Goal: Task Accomplishment & Management: Manage account settings

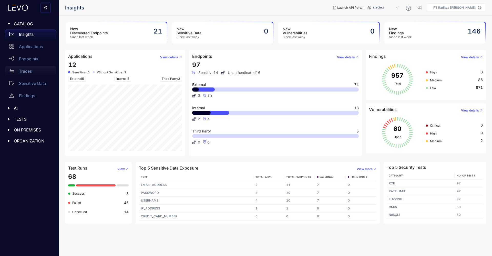
click at [35, 71] on div "Traces" at bounding box center [30, 71] width 51 height 10
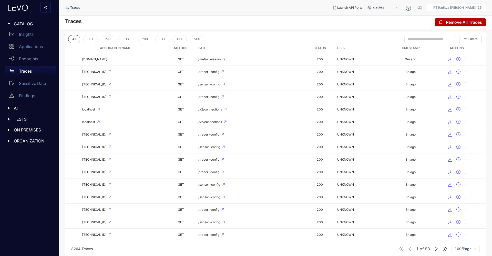
click at [37, 127] on div "ON PREMISES" at bounding box center [29, 130] width 53 height 11
click at [39, 140] on p "Deployments" at bounding box center [31, 140] width 25 height 5
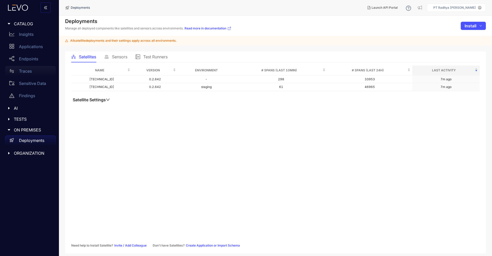
click at [28, 68] on div "Traces" at bounding box center [30, 71] width 51 height 10
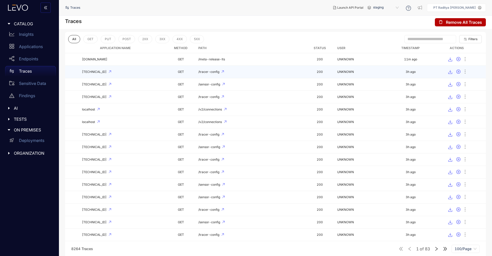
click at [272, 75] on td "/tracer-config" at bounding box center [250, 72] width 108 height 13
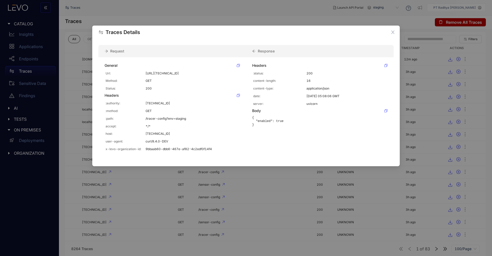
click at [234, 195] on div "Traces Details Request Response General Url: http://114.199.97.21/tracer-config…" at bounding box center [246, 128] width 492 height 256
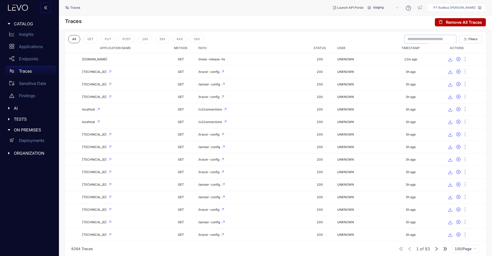
click at [438, 38] on input "text" at bounding box center [427, 39] width 41 height 5
click at [468, 37] on span "Filters" at bounding box center [472, 39] width 9 height 4
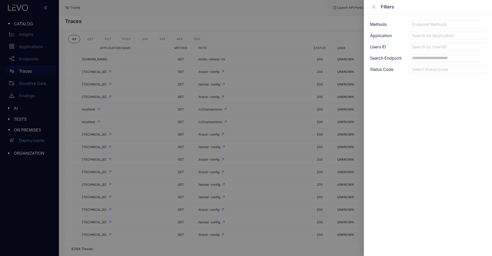
click at [445, 29] on div "Methods Endpoint Methods Application Search by Application Users ID Search by U…" at bounding box center [428, 135] width 128 height 242
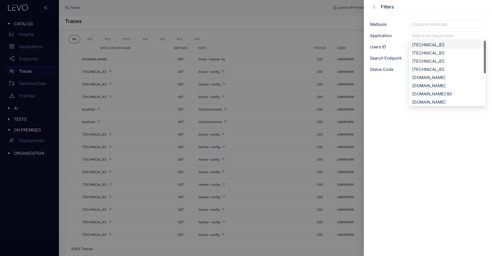
click at [446, 32] on div "Search by Application" at bounding box center [447, 35] width 77 height 8
click at [453, 87] on div "apiticketgs.rmldev.my.id" at bounding box center [447, 87] width 71 height 6
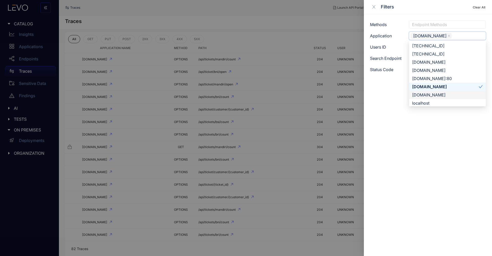
click at [283, 27] on div at bounding box center [246, 128] width 492 height 256
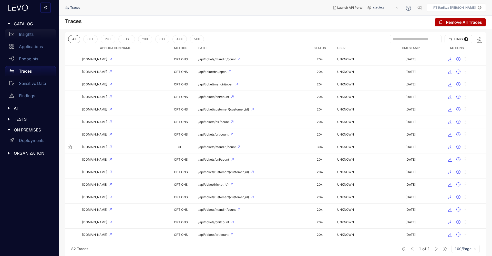
click at [33, 32] on p "Insights" at bounding box center [26, 34] width 15 height 5
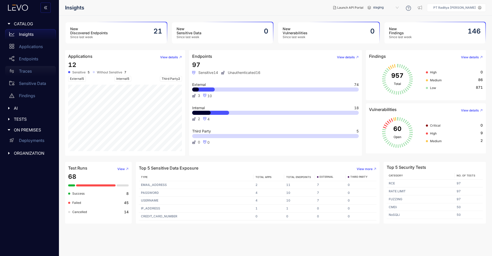
click at [38, 72] on div "Traces" at bounding box center [30, 71] width 51 height 10
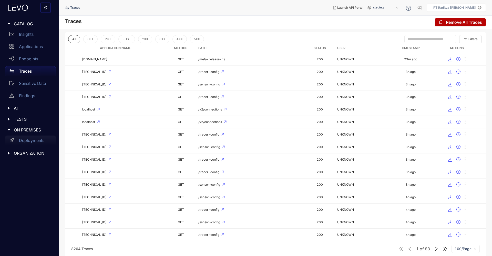
click at [27, 140] on p "Deployments" at bounding box center [31, 140] width 25 height 5
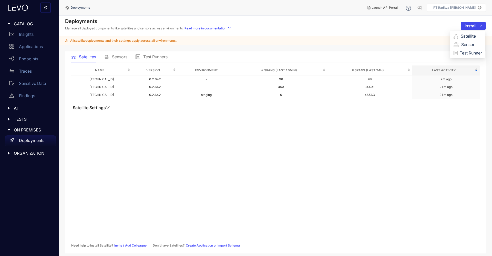
click at [479, 28] on button "Install" at bounding box center [472, 26] width 25 height 8
click at [472, 35] on span "Satellite" at bounding box center [470, 36] width 21 height 6
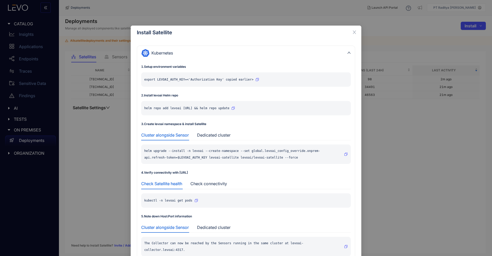
click at [88, 136] on div "Install Satellite Kubernetes 1 . Setup environment variables export LEVOAI_AUTH…" at bounding box center [246, 128] width 492 height 256
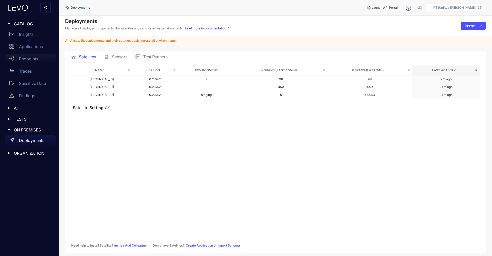
click at [41, 56] on div "Endpoints" at bounding box center [30, 59] width 51 height 10
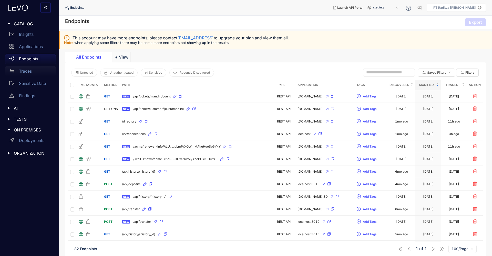
click at [33, 73] on div "Traces" at bounding box center [30, 71] width 51 height 10
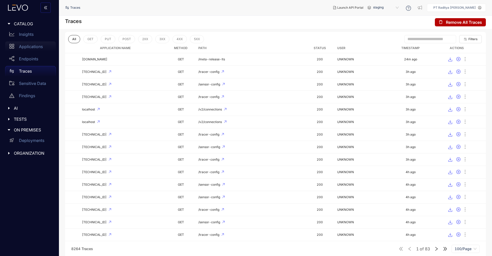
click at [21, 46] on p "Applications" at bounding box center [31, 46] width 24 height 5
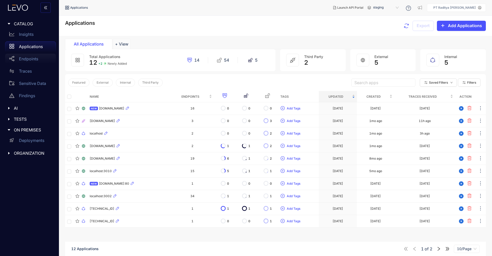
click at [33, 63] on div "Endpoints" at bounding box center [30, 59] width 51 height 10
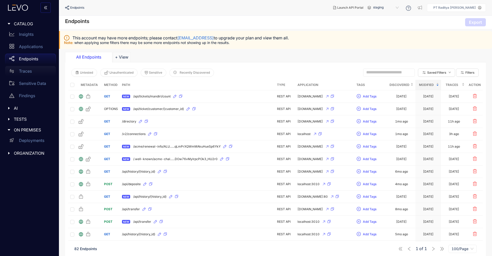
click at [41, 72] on div "Traces" at bounding box center [30, 71] width 51 height 10
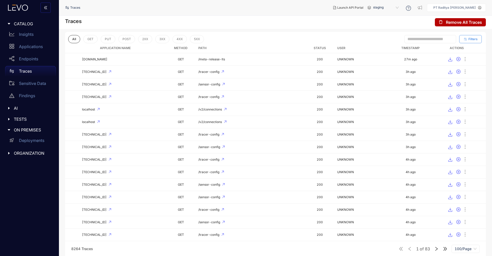
click at [473, 38] on span "Filters" at bounding box center [472, 39] width 9 height 4
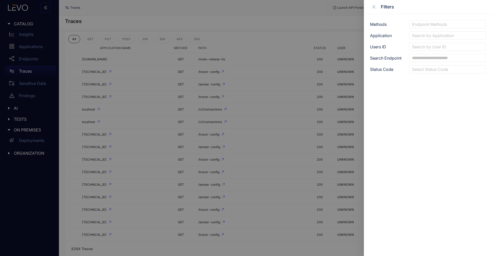
click at [432, 38] on div "Search by Application" at bounding box center [447, 35] width 77 height 8
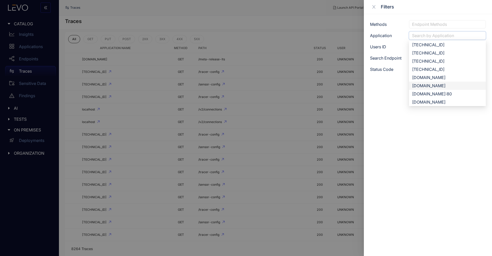
click at [433, 86] on div "[DOMAIN_NAME]" at bounding box center [447, 86] width 71 height 6
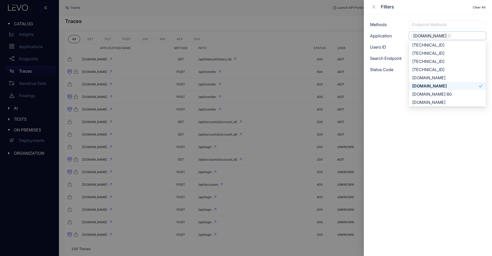
click at [283, 25] on div at bounding box center [246, 128] width 492 height 256
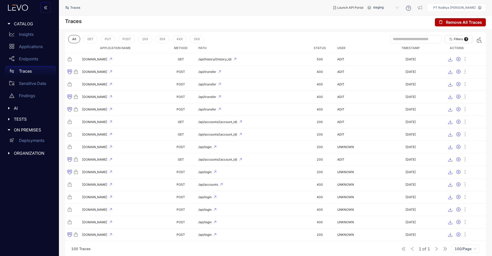
click at [298, 53] on th "Path" at bounding box center [250, 48] width 108 height 10
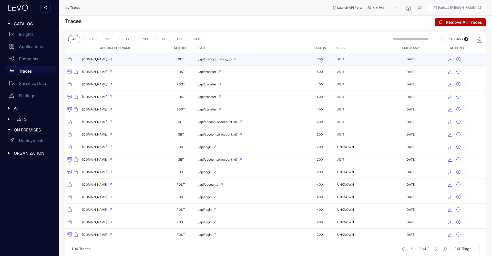
click at [296, 60] on div "/api/history/{history_id}" at bounding box center [250, 60] width 104 height 4
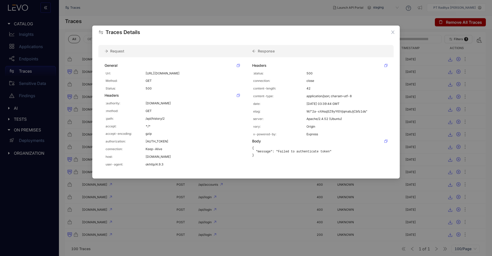
click at [287, 187] on div "Traces Details Request Response General Url: http://api.rmldev.my.id/api/histor…" at bounding box center [246, 128] width 492 height 256
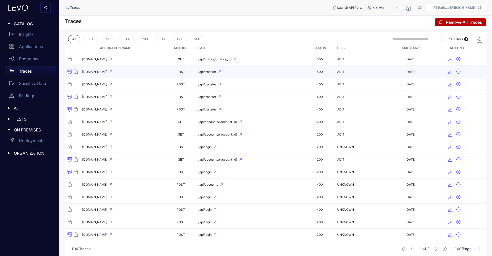
click at [281, 71] on div "/api/transfer" at bounding box center [250, 72] width 104 height 4
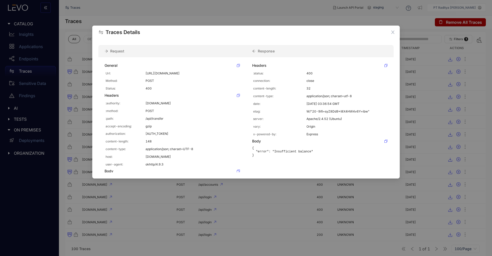
click at [257, 207] on div "Traces Details Request Response General Url: http://api.rmldev.my.id/api/transf…" at bounding box center [246, 128] width 492 height 256
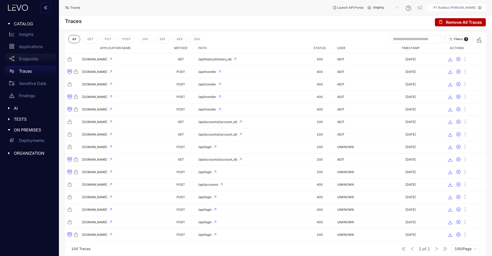
click at [32, 58] on p "Endpoints" at bounding box center [28, 59] width 19 height 5
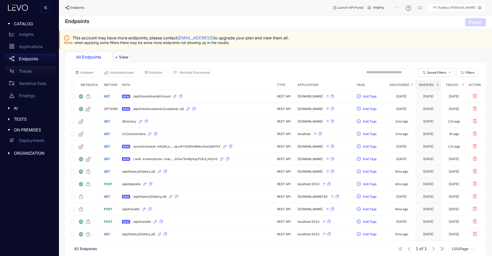
click at [32, 77] on link "Traces" at bounding box center [30, 72] width 51 height 12
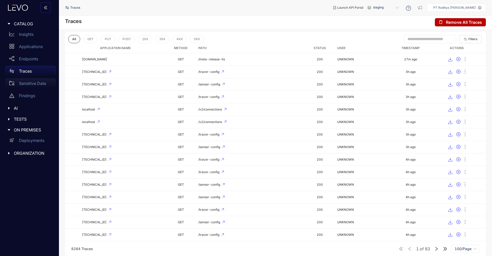
click at [33, 85] on p "Sensitive Data" at bounding box center [32, 83] width 27 height 5
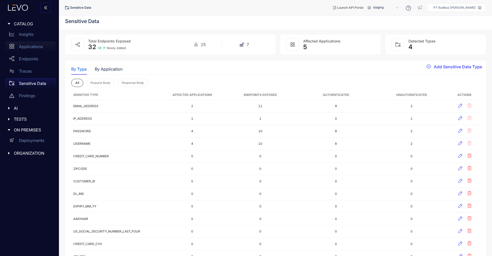
click at [33, 45] on p "Applications" at bounding box center [31, 46] width 24 height 5
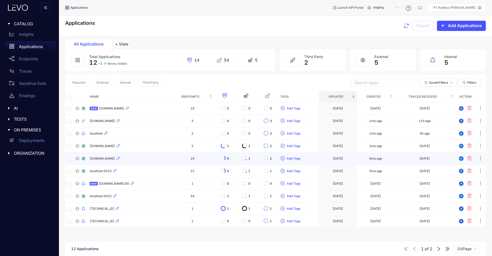
scroll to position [11, 0]
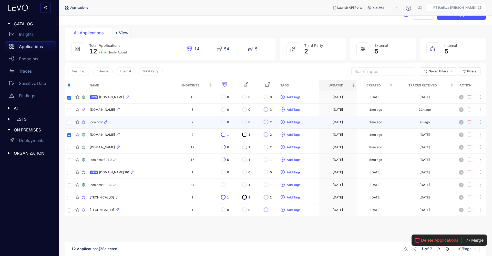
click at [69, 125] on td at bounding box center [69, 122] width 8 height 13
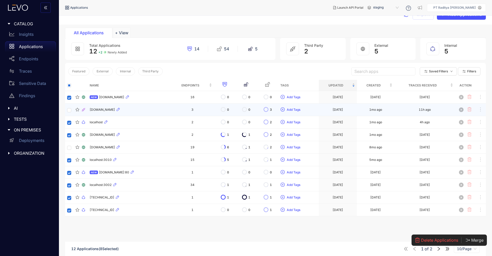
click at [67, 113] on td at bounding box center [69, 110] width 8 height 13
click at [425, 239] on span "Delete Applications" at bounding box center [439, 240] width 37 height 5
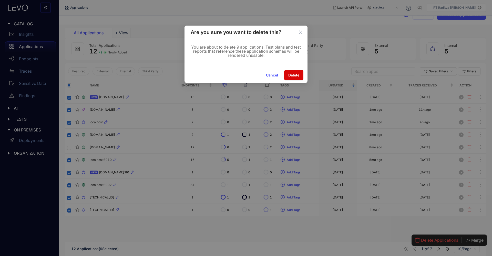
click at [292, 76] on span "Delete" at bounding box center [293, 75] width 11 height 4
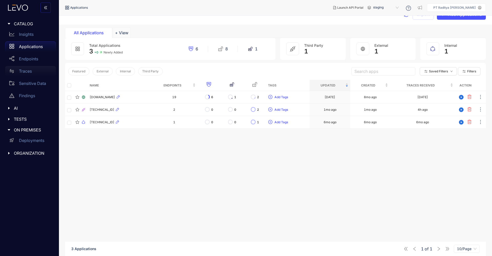
click at [41, 69] on div "Traces" at bounding box center [30, 71] width 51 height 10
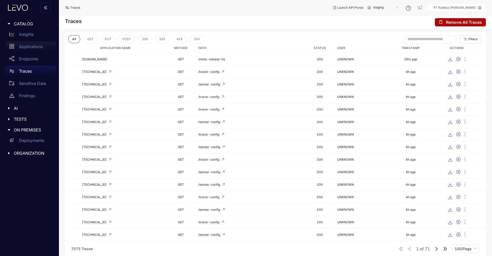
click at [37, 46] on p "Applications" at bounding box center [31, 46] width 24 height 5
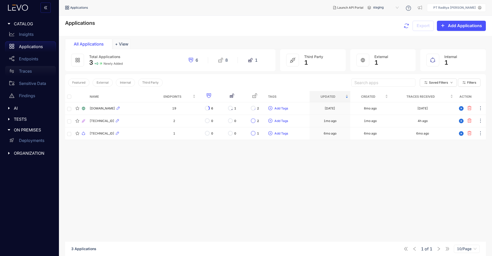
click at [36, 73] on div "Traces" at bounding box center [30, 71] width 51 height 10
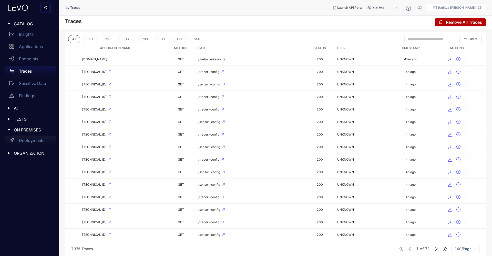
click at [39, 138] on p "Deployments" at bounding box center [31, 140] width 25 height 5
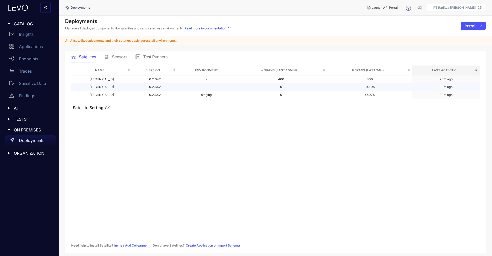
click at [439, 89] on div "39m ago" at bounding box center [445, 87] width 13 height 4
click at [429, 98] on td "39m ago" at bounding box center [445, 95] width 67 height 8
click at [355, 73] on div "# Spans (last 24h)" at bounding box center [369, 71] width 81 height 6
click at [130, 60] on div "Satellites Sensors Test Runners" at bounding box center [119, 56] width 96 height 11
click at [124, 59] on span "Sensors" at bounding box center [119, 57] width 15 height 5
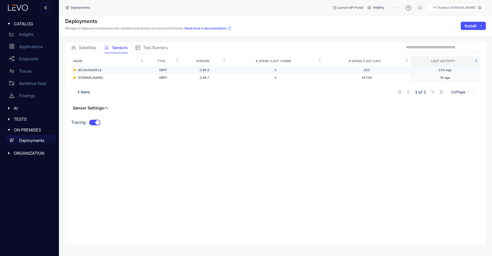
click at [129, 70] on div "d014e3bd361d" at bounding box center [108, 70] width 70 height 4
click at [86, 45] on div "Satellites" at bounding box center [83, 47] width 25 height 11
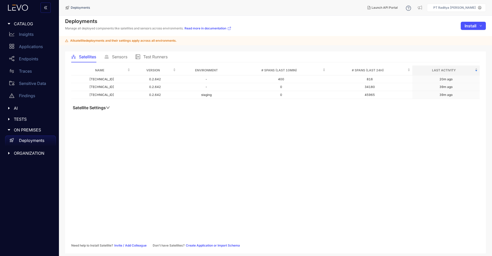
click at [118, 57] on span "Sensors" at bounding box center [119, 57] width 15 height 5
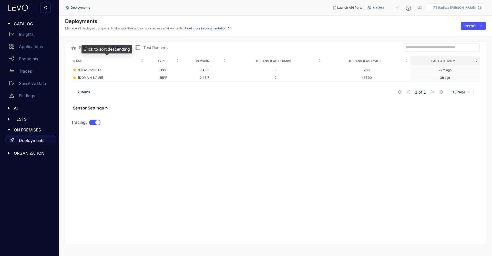
click at [88, 47] on div "Click to sort descending" at bounding box center [106, 49] width 50 height 8
click at [78, 48] on div "Satellites" at bounding box center [83, 47] width 25 height 5
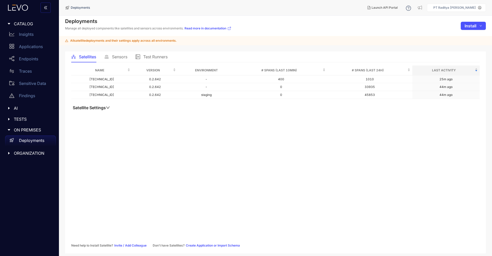
click at [460, 8] on p "PT Raditya Mulia Lestari" at bounding box center [454, 8] width 43 height 4
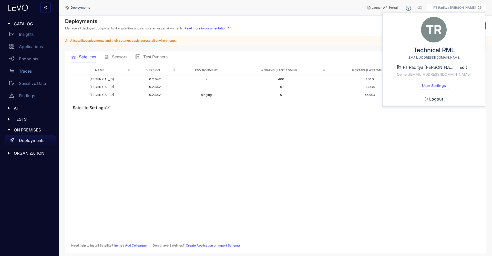
click at [441, 84] on span "User Settings" at bounding box center [434, 86] width 24 height 4
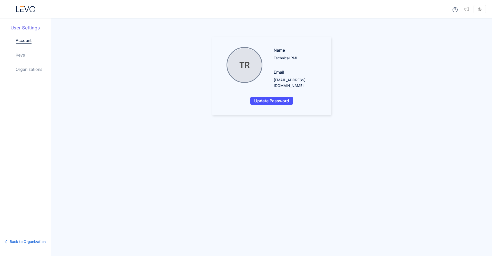
click at [27, 60] on div "Account Keys Organizations" at bounding box center [34, 58] width 36 height 43
click at [31, 56] on div "Account Keys Organizations" at bounding box center [34, 58] width 36 height 43
click at [20, 57] on link "Keys" at bounding box center [20, 55] width 9 height 6
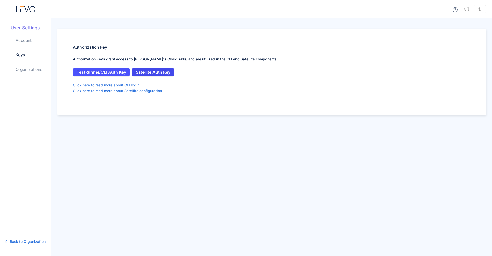
click at [144, 71] on span "Satellite Auth Key" at bounding box center [153, 72] width 35 height 5
click at [36, 71] on link "Organizations" at bounding box center [29, 69] width 27 height 6
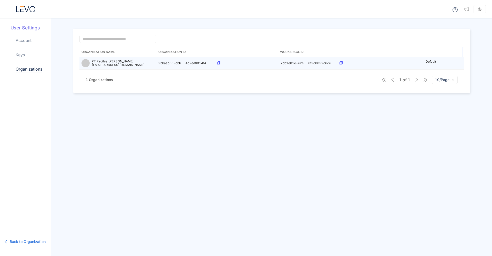
click at [218, 64] on icon at bounding box center [218, 62] width 3 height 3
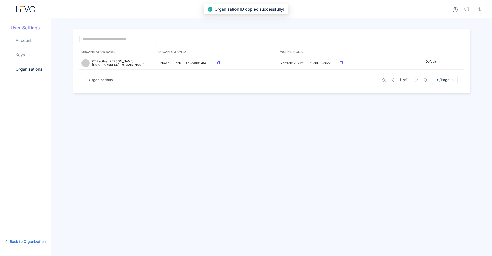
click at [33, 56] on div "Account Keys Organizations" at bounding box center [34, 58] width 36 height 43
click at [20, 55] on link "Keys" at bounding box center [20, 55] width 9 height 6
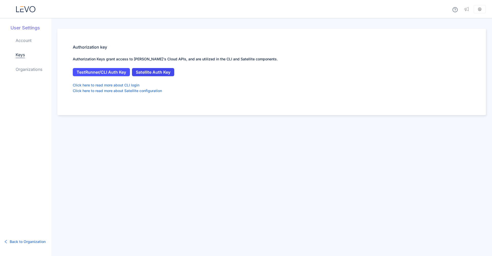
click at [143, 72] on span "Satellite Auth Key" at bounding box center [153, 72] width 35 height 5
click at [21, 11] on icon at bounding box center [25, 9] width 19 height 6
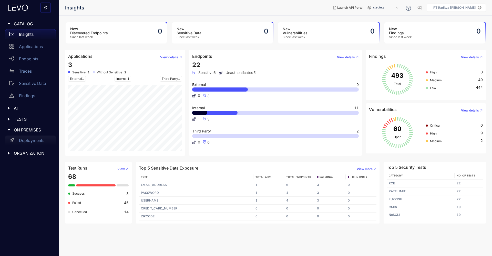
click at [38, 141] on p "Deployments" at bounding box center [31, 140] width 25 height 5
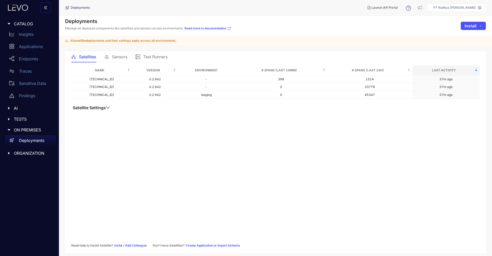
click at [114, 56] on span "Sensors" at bounding box center [119, 57] width 15 height 5
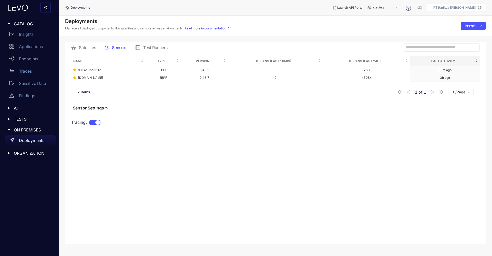
click at [90, 51] on div "Satellites" at bounding box center [83, 47] width 25 height 11
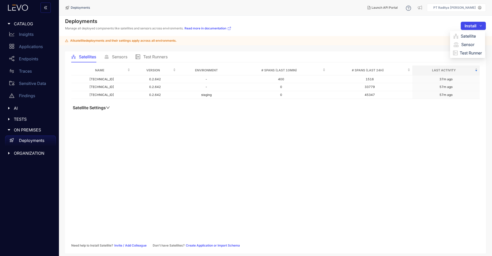
click at [477, 27] on button "Install" at bounding box center [472, 26] width 25 height 8
click at [471, 36] on span "Satellite" at bounding box center [470, 36] width 21 height 6
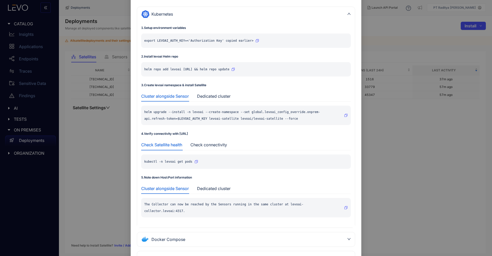
scroll to position [65, 0]
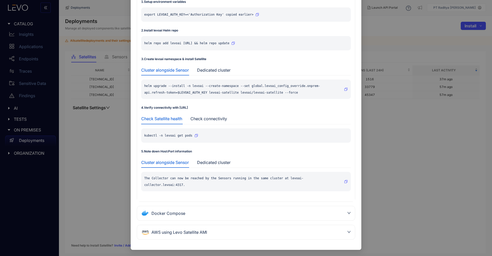
click at [270, 203] on div "Kubernetes 1 . Setup environment variables export LEVOAI_AUTH_KEY=<'Authorizati…" at bounding box center [246, 110] width 218 height 259
click at [256, 211] on div "Docker Compose" at bounding box center [242, 213] width 203 height 8
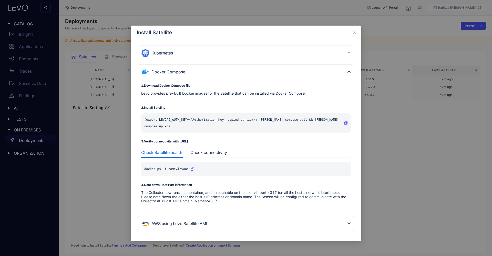
scroll to position [0, 0]
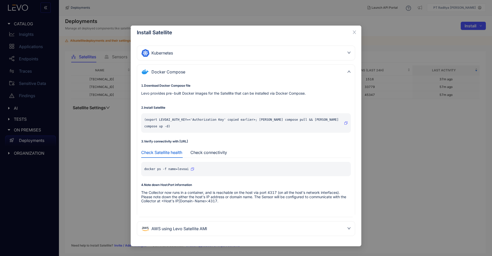
click at [193, 168] on icon "button" at bounding box center [192, 169] width 3 height 3
drag, startPoint x: 146, startPoint y: 121, endPoint x: 192, endPoint y: 120, distance: 46.1
click at [192, 120] on p "(export LEVOAI_AUTH_KEY=<'Authorization Key' copied earlier>; docker compose pu…" at bounding box center [243, 123] width 198 height 13
drag, startPoint x: 259, startPoint y: 121, endPoint x: 338, endPoint y: 120, distance: 78.9
click at [338, 120] on p "(export LEVOAI_AUTH_KEY=<'Authorization Key' copied earlier>; docker compose pu…" at bounding box center [243, 123] width 198 height 13
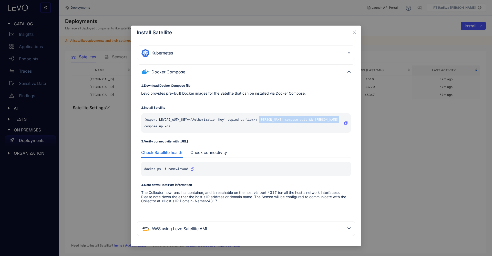
copy p "docker compose pull && docker compose up -d"
click at [103, 66] on div "Install Satellite Kubernetes 1 . Setup environment variables export LEVOAI_AUTH…" at bounding box center [246, 128] width 492 height 256
click at [192, 168] on icon "button" at bounding box center [192, 169] width 3 height 3
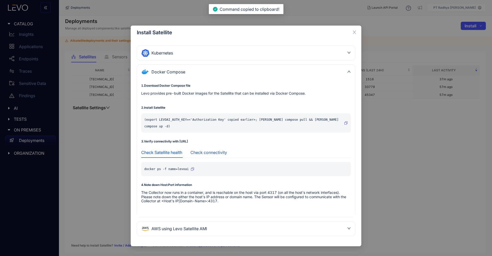
click at [203, 150] on div "Check connectivity" at bounding box center [208, 152] width 37 height 5
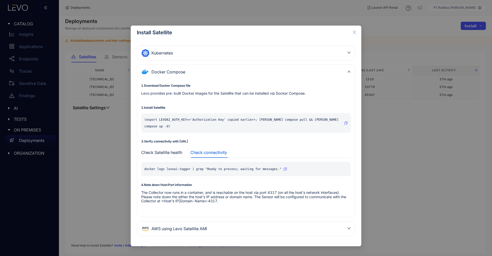
click at [285, 168] on icon "button" at bounding box center [284, 169] width 3 height 3
click at [72, 166] on div "Install Satellite Kubernetes 1 . Setup environment variables export LEVOAI_AUTH…" at bounding box center [246, 128] width 492 height 256
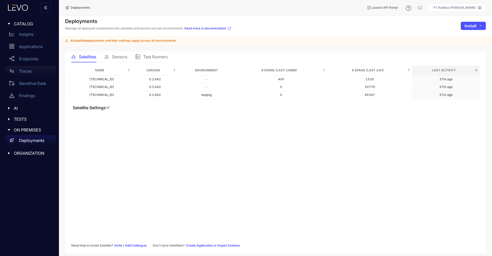
click at [40, 69] on div "Traces" at bounding box center [30, 71] width 51 height 10
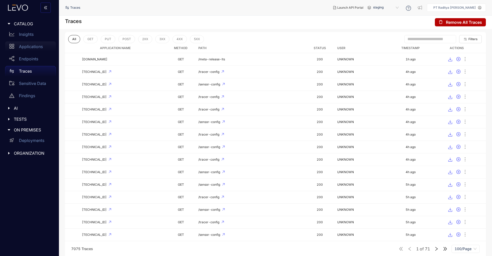
click at [38, 45] on p "Applications" at bounding box center [31, 46] width 24 height 5
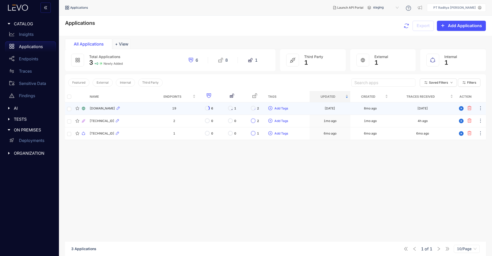
click at [148, 109] on div "[DOMAIN_NAME]" at bounding box center [119, 109] width 59 height 6
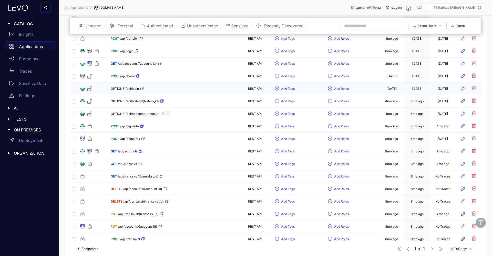
scroll to position [58, 0]
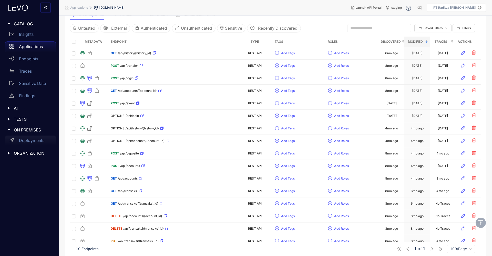
click at [35, 142] on p "Deployments" at bounding box center [31, 140] width 25 height 5
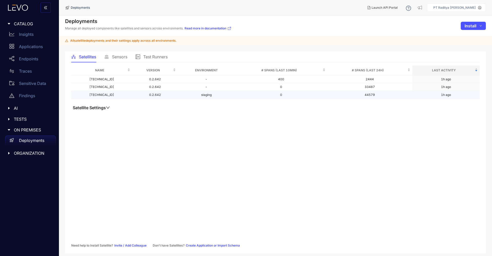
click at [132, 96] on td "0.2.642" at bounding box center [155, 95] width 46 height 8
click at [143, 79] on td "0.2.642" at bounding box center [155, 80] width 46 height 8
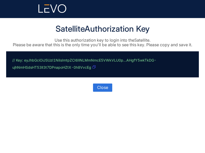
click at [94, 67] on icon "button" at bounding box center [93, 67] width 3 height 3
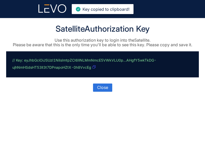
click at [94, 67] on icon "button" at bounding box center [93, 67] width 3 height 3
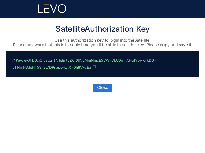
click at [94, 68] on icon "button" at bounding box center [93, 67] width 3 height 3
click at [94, 66] on icon "button" at bounding box center [93, 67] width 3 height 3
click at [93, 68] on icon "button" at bounding box center [93, 67] width 3 height 3
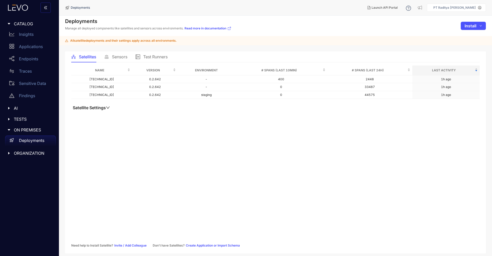
click at [110, 107] on icon "down" at bounding box center [108, 108] width 4 height 4
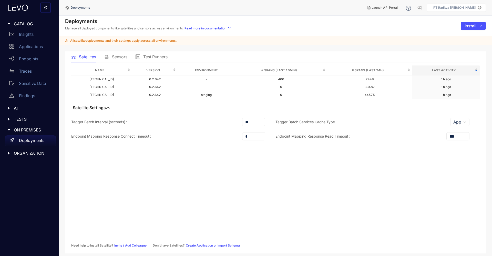
click at [150, 127] on div "Tagger Batch Interval (seconds) **" at bounding box center [173, 125] width 204 height 14
click at [245, 122] on input "**" at bounding box center [253, 122] width 23 height 8
click at [251, 123] on input "**" at bounding box center [253, 122] width 23 height 8
type input "*"
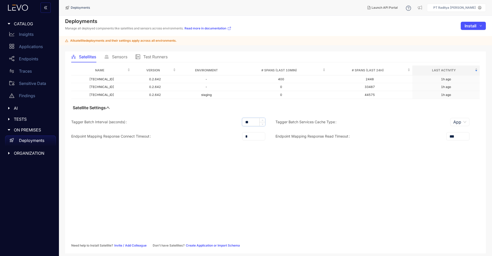
type input "**"
click at [421, 151] on div "Name Version Environment # Spans (last 10min) # Spans (last 24h) Last Activity …" at bounding box center [275, 157] width 408 height 182
click at [218, 148] on div "Name Version Environment # Spans (last 10min) # Spans (last 24h) Last Activity …" at bounding box center [275, 157] width 408 height 182
click at [122, 54] on div "Sensors" at bounding box center [115, 56] width 23 height 11
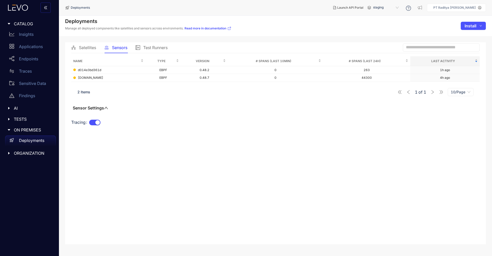
click at [82, 50] on span "Satellites" at bounding box center [87, 47] width 17 height 5
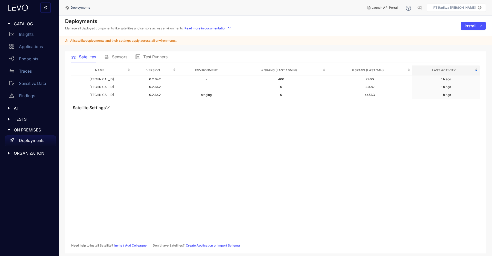
click at [158, 56] on span "Test Runners" at bounding box center [155, 57] width 24 height 5
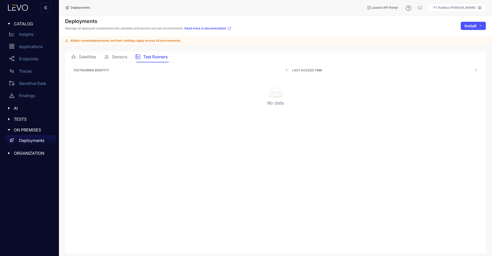
click at [82, 57] on span "Satellites" at bounding box center [87, 57] width 17 height 5
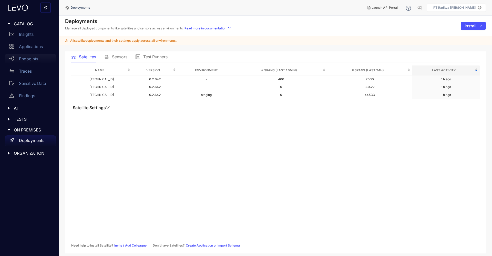
click at [31, 62] on div "Endpoints" at bounding box center [30, 59] width 51 height 10
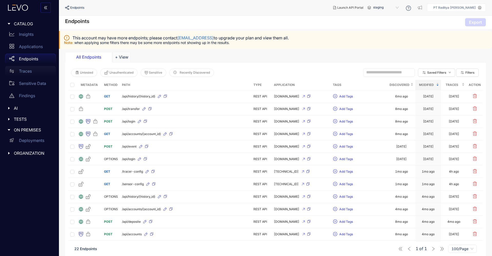
click at [35, 72] on div "Traces" at bounding box center [30, 71] width 51 height 10
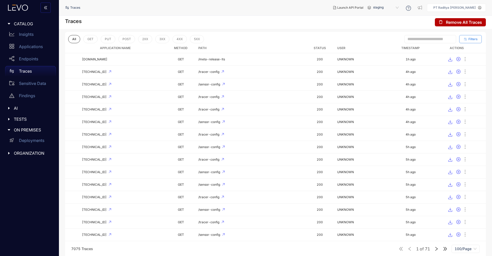
click at [467, 40] on button "Filters" at bounding box center [470, 39] width 23 height 8
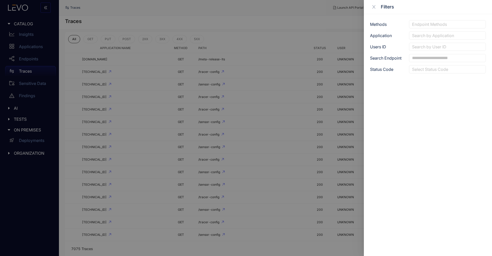
click at [442, 37] on div at bounding box center [446, 35] width 73 height 5
click at [436, 59] on div "[DOMAIN_NAME]" at bounding box center [447, 61] width 71 height 6
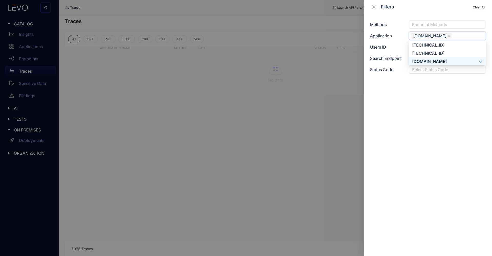
click at [278, 90] on div at bounding box center [246, 128] width 492 height 256
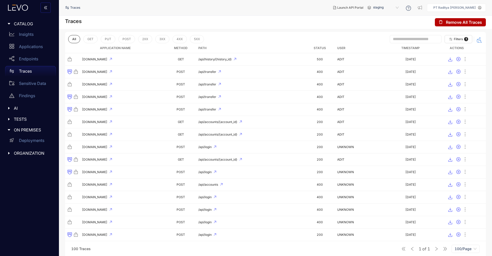
click at [478, 40] on icon "button" at bounding box center [479, 40] width 6 height 6
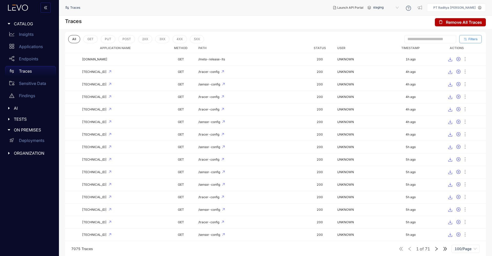
click at [465, 41] on icon "button" at bounding box center [465, 39] width 4 height 4
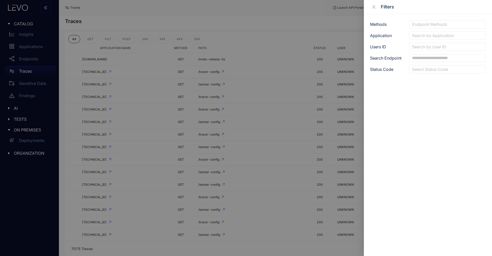
click at [280, 41] on div at bounding box center [246, 128] width 492 height 256
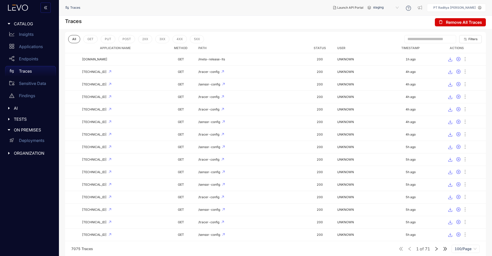
click at [446, 21] on span "Remove All Traces" at bounding box center [464, 22] width 36 height 5
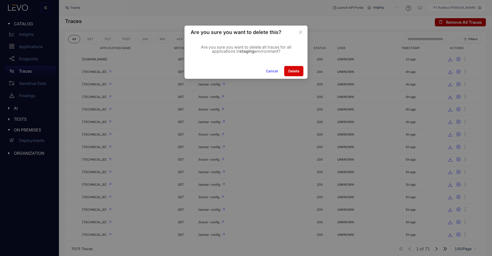
click at [291, 71] on span "Delete" at bounding box center [293, 71] width 11 height 4
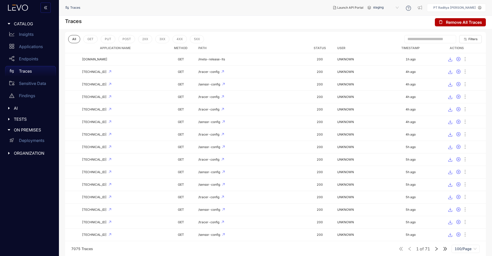
click at [466, 248] on span "100/Page" at bounding box center [465, 249] width 22 height 8
click at [361, 26] on div "Traces Remove All Traces" at bounding box center [275, 22] width 433 height 13
click at [449, 24] on span "Remove All Traces" at bounding box center [464, 22] width 36 height 5
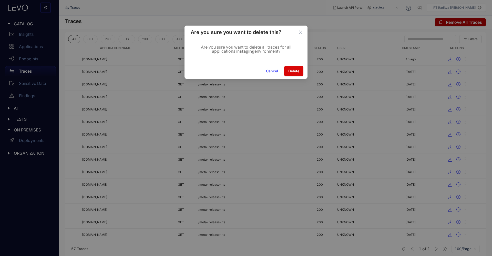
click at [288, 72] on span "Delete" at bounding box center [293, 71] width 11 height 4
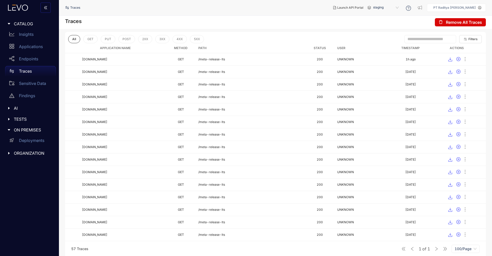
click at [456, 18] on button "Remove All Traces" at bounding box center [460, 22] width 51 height 8
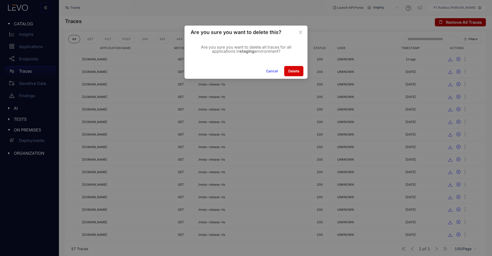
click at [295, 72] on span "Delete" at bounding box center [293, 71] width 11 height 4
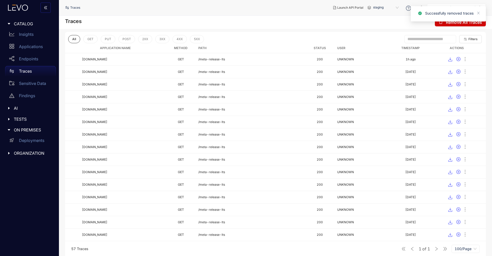
click at [471, 26] on button "Remove All Traces" at bounding box center [460, 22] width 51 height 8
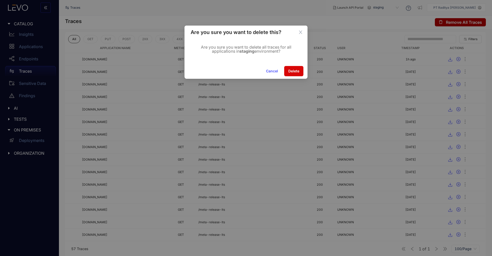
click at [294, 67] on button "Delete" at bounding box center [293, 71] width 19 height 10
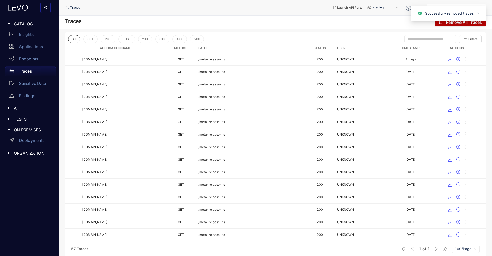
click at [478, 24] on div "Successfully removed traces" at bounding box center [447, 15] width 75 height 19
click at [466, 24] on div "Successfully removed traces" at bounding box center [447, 15] width 75 height 19
click at [479, 14] on icon "close" at bounding box center [478, 13] width 4 height 4
click at [471, 24] on span "Remove All Traces" at bounding box center [464, 22] width 36 height 5
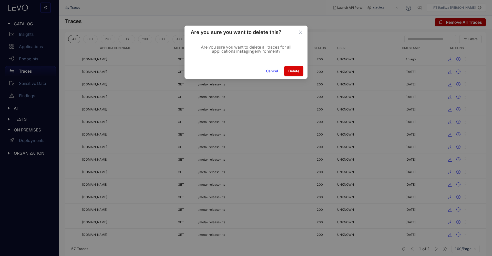
click at [293, 70] on span "Delete" at bounding box center [293, 71] width 11 height 4
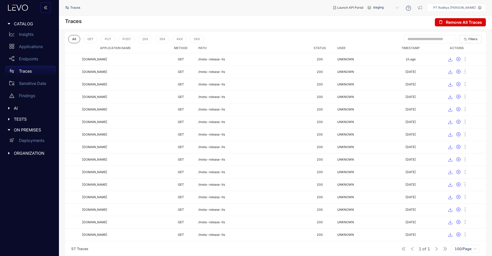
click at [473, 23] on span "Remove All Traces" at bounding box center [464, 22] width 36 height 5
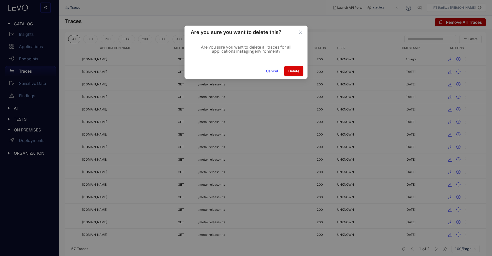
click at [293, 70] on span "Delete" at bounding box center [293, 71] width 11 height 4
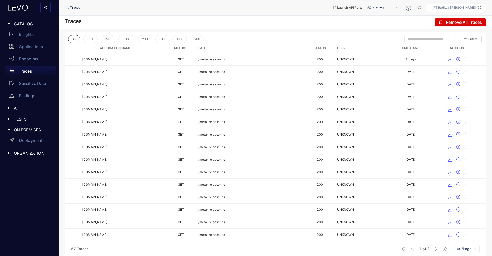
click at [463, 18] on button "Remove All Traces" at bounding box center [460, 22] width 51 height 8
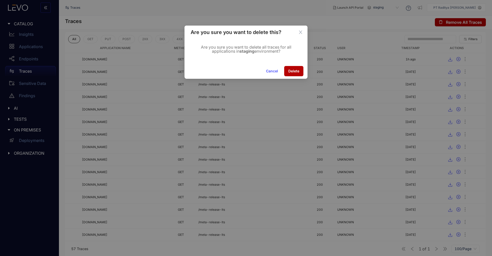
click at [291, 65] on div "Cancel Delete" at bounding box center [245, 71] width 123 height 15
click at [291, 68] on button "Delete" at bounding box center [293, 71] width 19 height 10
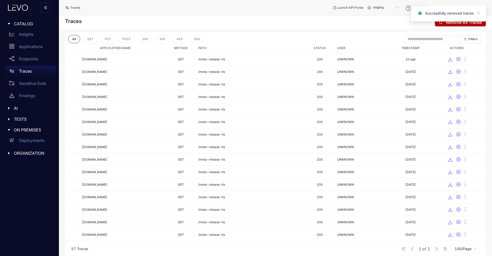
click at [444, 25] on div "Successfully removed traces" at bounding box center [447, 15] width 75 height 19
click at [450, 23] on span "Remove All Traces" at bounding box center [464, 22] width 36 height 5
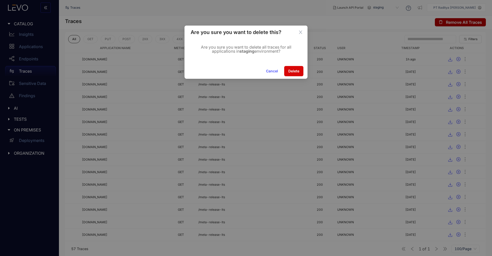
click at [290, 73] on button "Delete" at bounding box center [293, 71] width 19 height 10
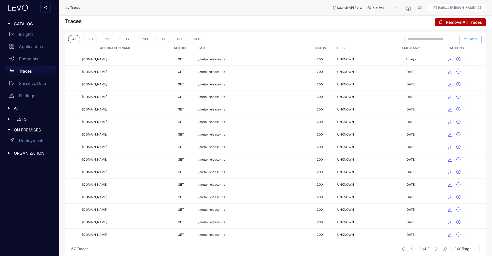
click at [470, 43] on button "Filters" at bounding box center [470, 39] width 23 height 8
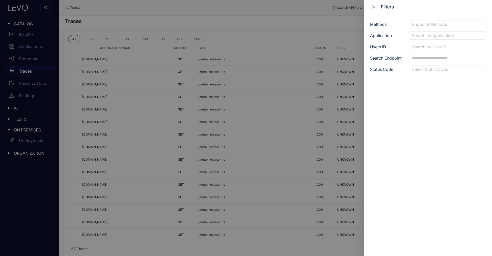
click at [441, 47] on div at bounding box center [444, 46] width 68 height 5
click at [427, 92] on div "Methods Endpoint Methods Application Search by Application 203.194.113.220 api.…" at bounding box center [428, 135] width 128 height 242
click at [437, 38] on div at bounding box center [446, 35] width 73 height 5
click at [434, 59] on div "[DOMAIN_NAME]" at bounding box center [447, 61] width 71 height 6
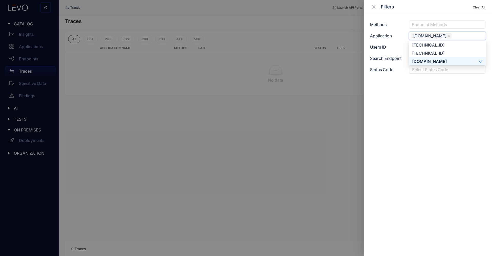
click at [256, 21] on div at bounding box center [246, 128] width 492 height 256
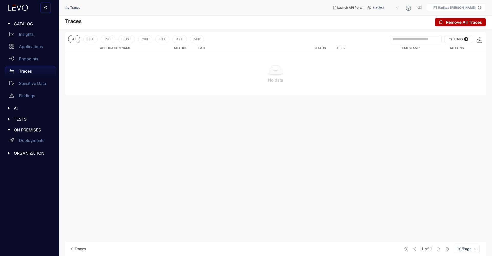
click at [290, 62] on div "No data" at bounding box center [275, 73] width 420 height 41
click at [454, 37] on span "Filters" at bounding box center [458, 39] width 9 height 4
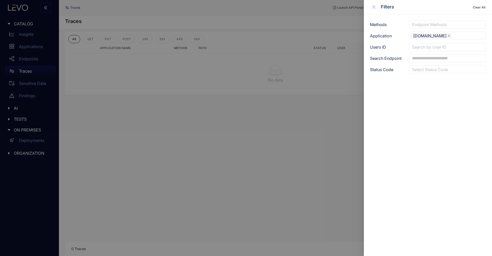
click at [447, 37] on icon "close" at bounding box center [448, 36] width 3 height 3
click at [250, 139] on div at bounding box center [246, 128] width 492 height 256
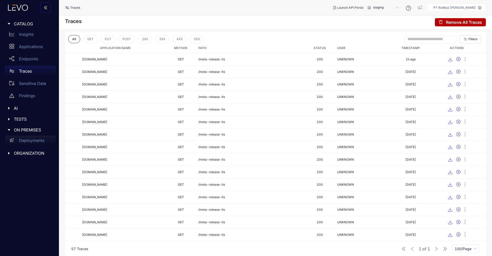
click at [25, 144] on div "Deployments" at bounding box center [30, 141] width 51 height 10
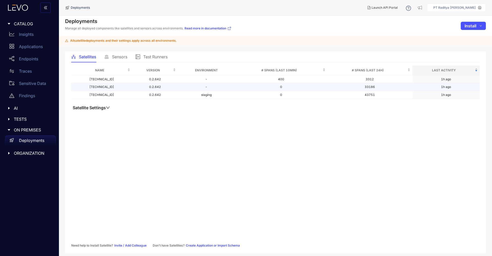
click at [141, 89] on td "0.2.642" at bounding box center [155, 87] width 46 height 8
click at [151, 82] on td "0.2.642" at bounding box center [155, 80] width 46 height 8
click at [155, 94] on td "0.2.642" at bounding box center [155, 95] width 46 height 8
click at [119, 57] on span "Sensors" at bounding box center [119, 57] width 15 height 5
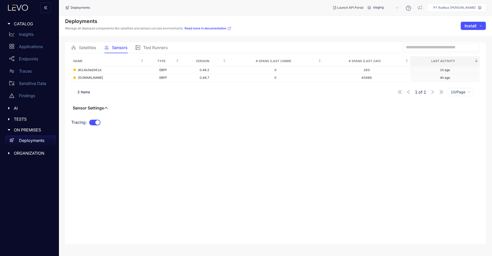
click at [92, 47] on span "Satellites" at bounding box center [87, 47] width 17 height 5
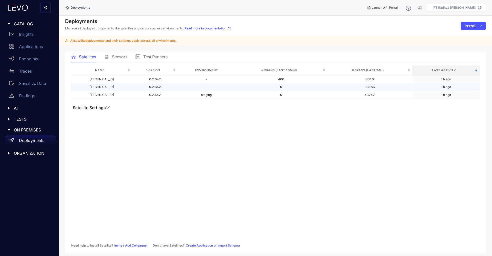
click at [117, 89] on td "[TECHNICAL_ID]" at bounding box center [101, 87] width 61 height 8
click at [132, 97] on td "0.2.642" at bounding box center [155, 95] width 46 height 8
click at [105, 107] on button "Satellite Settings" at bounding box center [91, 107] width 40 height 5
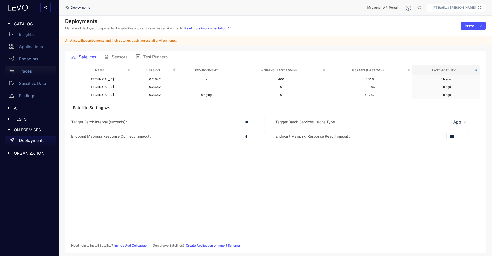
click at [26, 68] on div "Traces" at bounding box center [30, 71] width 51 height 10
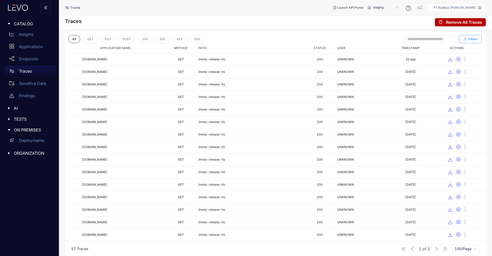
click at [473, 37] on span "Filters" at bounding box center [472, 39] width 9 height 4
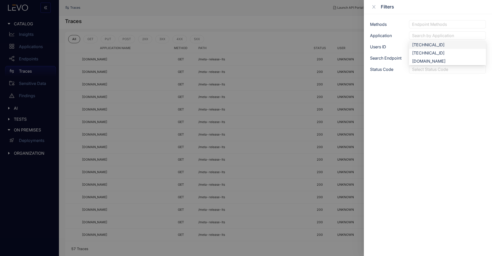
click at [450, 35] on div at bounding box center [446, 35] width 73 height 5
click at [444, 58] on div "[DOMAIN_NAME]" at bounding box center [447, 61] width 77 height 8
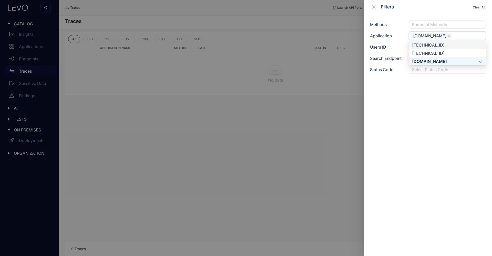
click at [448, 49] on div "[TECHNICAL_ID]" at bounding box center [447, 45] width 77 height 8
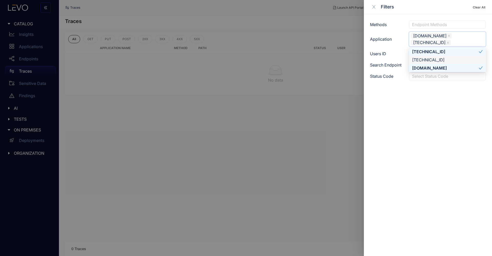
click at [449, 57] on div "[TECHNICAL_ID]" at bounding box center [447, 60] width 77 height 8
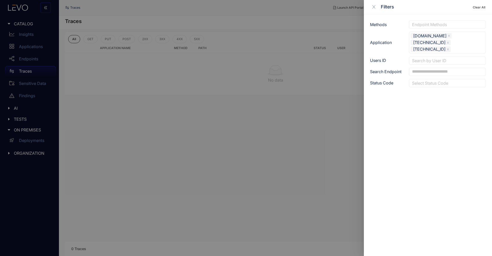
click at [320, 104] on div at bounding box center [246, 128] width 492 height 256
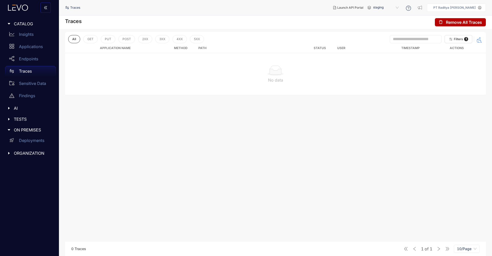
click at [476, 40] on icon "button" at bounding box center [479, 40] width 6 height 6
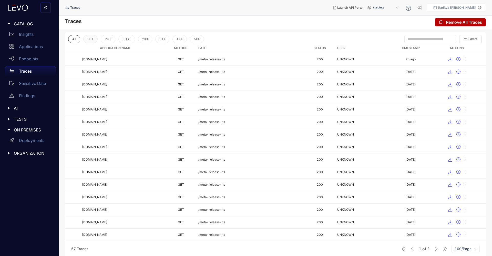
click at [89, 36] on button "GET" at bounding box center [90, 39] width 14 height 8
click at [73, 40] on span "All" at bounding box center [74, 39] width 4 height 4
click at [74, 39] on span "All" at bounding box center [74, 39] width 4 height 4
click at [34, 85] on p "Sensitive Data" at bounding box center [32, 83] width 27 height 5
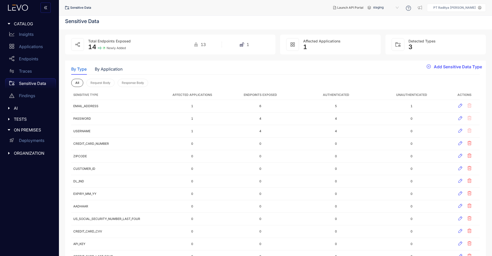
click at [28, 121] on span "TESTS" at bounding box center [33, 119] width 38 height 5
click at [29, 181] on span "ON PREMISES" at bounding box center [33, 179] width 38 height 5
click at [33, 179] on span "ON PREMISES" at bounding box center [33, 179] width 38 height 5
click at [33, 207] on div "ORGANIZATION" at bounding box center [29, 202] width 53 height 11
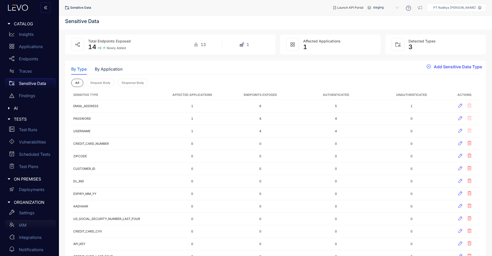
scroll to position [4, 0]
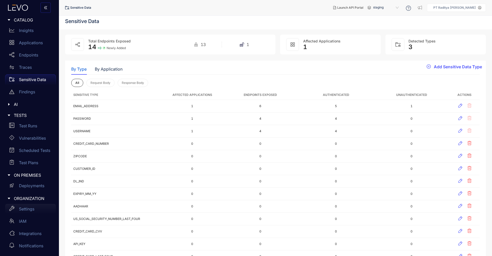
click at [37, 209] on div "Settings" at bounding box center [30, 209] width 51 height 10
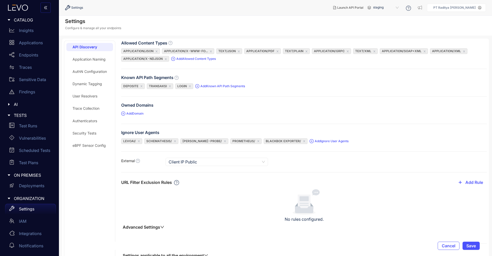
click at [92, 63] on div "Application Naming" at bounding box center [89, 59] width 47 height 8
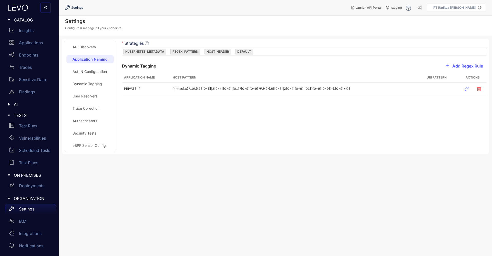
click at [93, 74] on div "AuthN Configuration" at bounding box center [89, 72] width 47 height 8
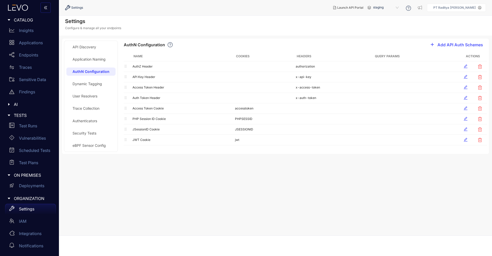
click at [93, 106] on div "Trace Collection" at bounding box center [90, 108] width 49 height 8
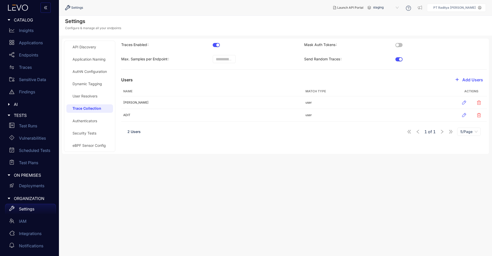
click at [399, 43] on button "Mask Auth Tokens" at bounding box center [398, 45] width 7 height 4
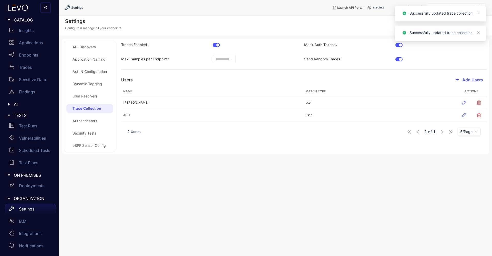
click at [97, 122] on div "Authenticators" at bounding box center [89, 121] width 47 height 8
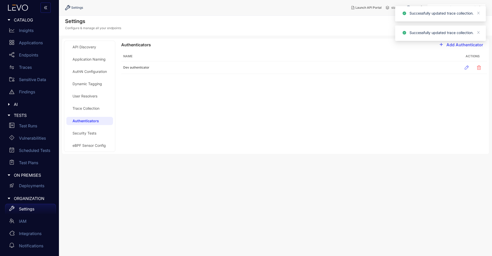
click at [99, 133] on div "Security Tests" at bounding box center [89, 133] width 47 height 8
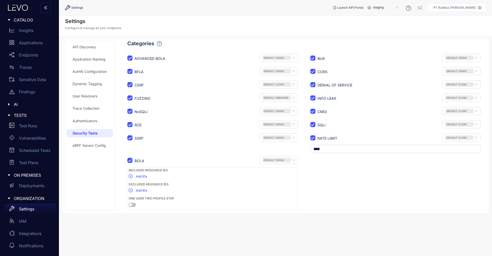
click at [104, 146] on div "eBPF Sensor Config" at bounding box center [88, 146] width 33 height 4
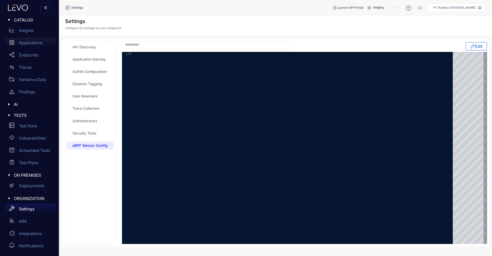
click at [38, 39] on div "Applications" at bounding box center [30, 43] width 51 height 10
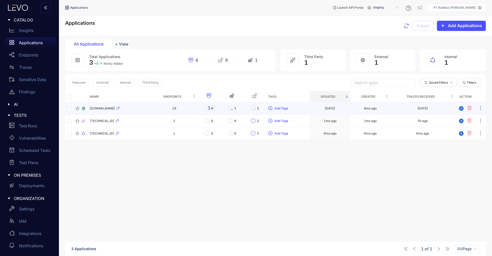
click at [127, 110] on div "[DOMAIN_NAME]" at bounding box center [119, 109] width 59 height 6
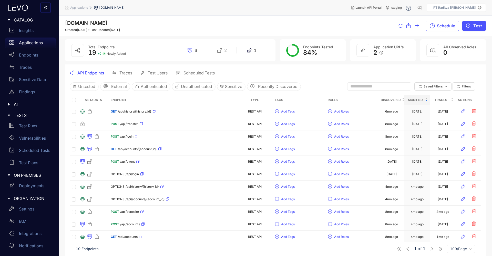
click at [79, 10] on li "Applications" at bounding box center [79, 7] width 29 height 9
click at [80, 9] on span "Applications" at bounding box center [79, 8] width 18 height 4
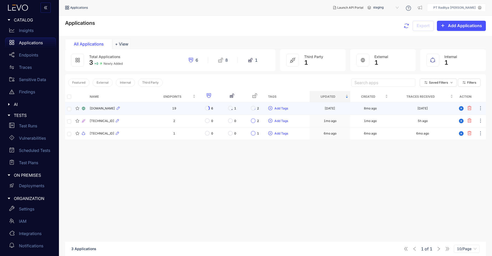
click at [136, 114] on td "[DOMAIN_NAME]" at bounding box center [120, 108] width 64 height 13
